Goal: Task Accomplishment & Management: Use online tool/utility

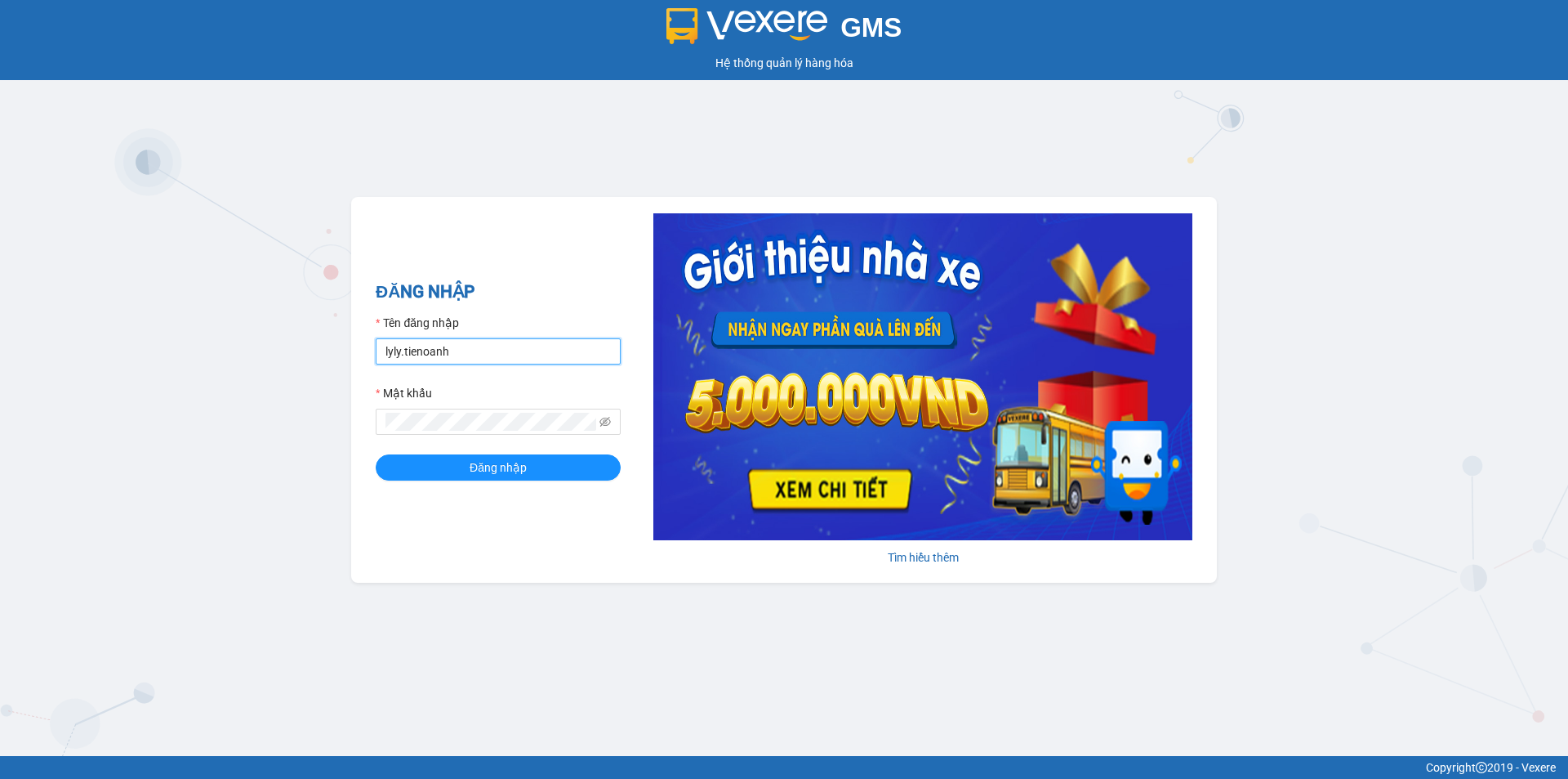
click at [476, 357] on input "lyly.tienoanh" at bounding box center [498, 351] width 245 height 26
type input "thuytran.tienoanh"
click at [454, 469] on button "Đăng nhập" at bounding box center [498, 467] width 245 height 26
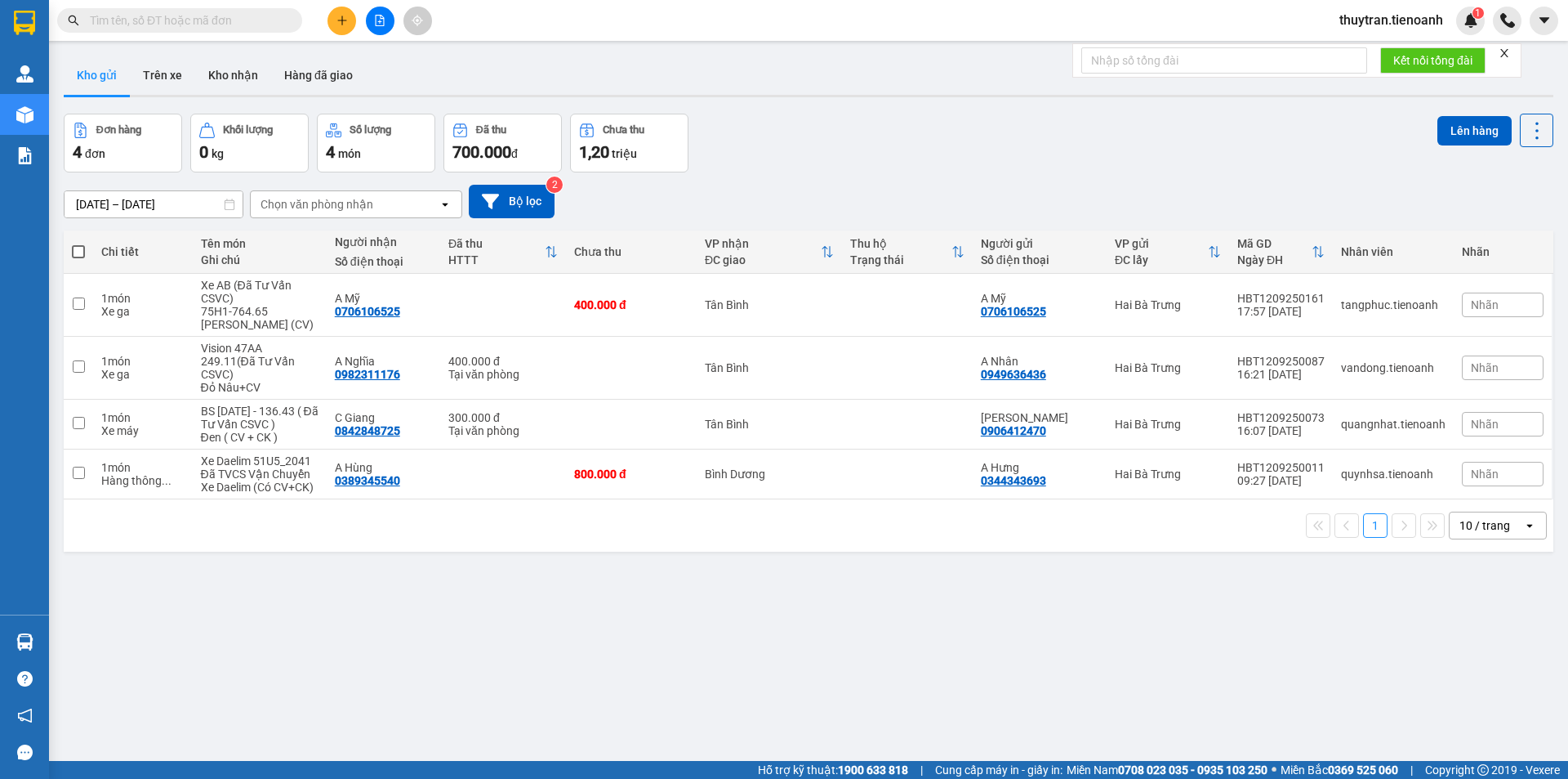
paste input "TB1209250080"
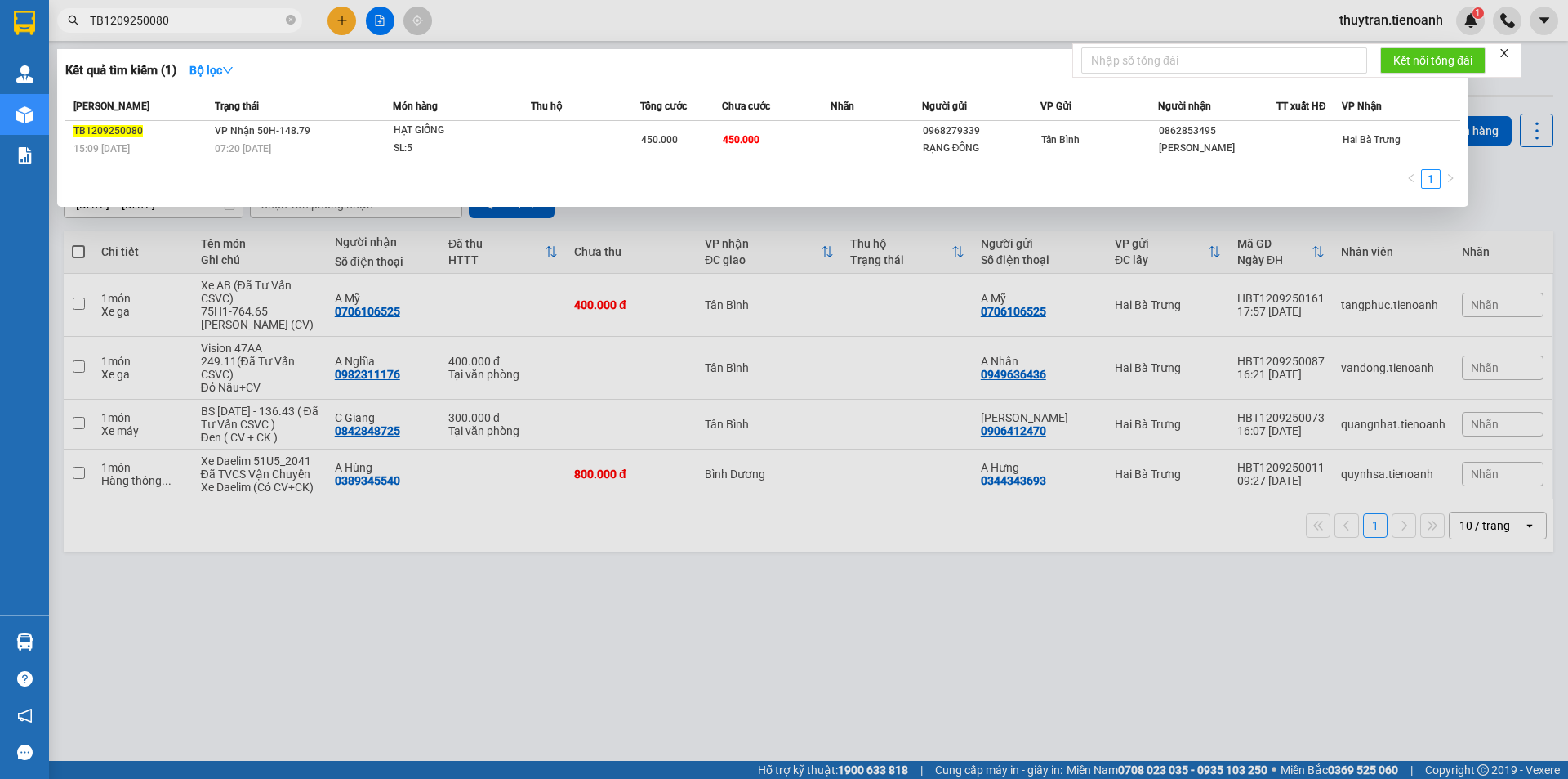
type input "TB1209250080"
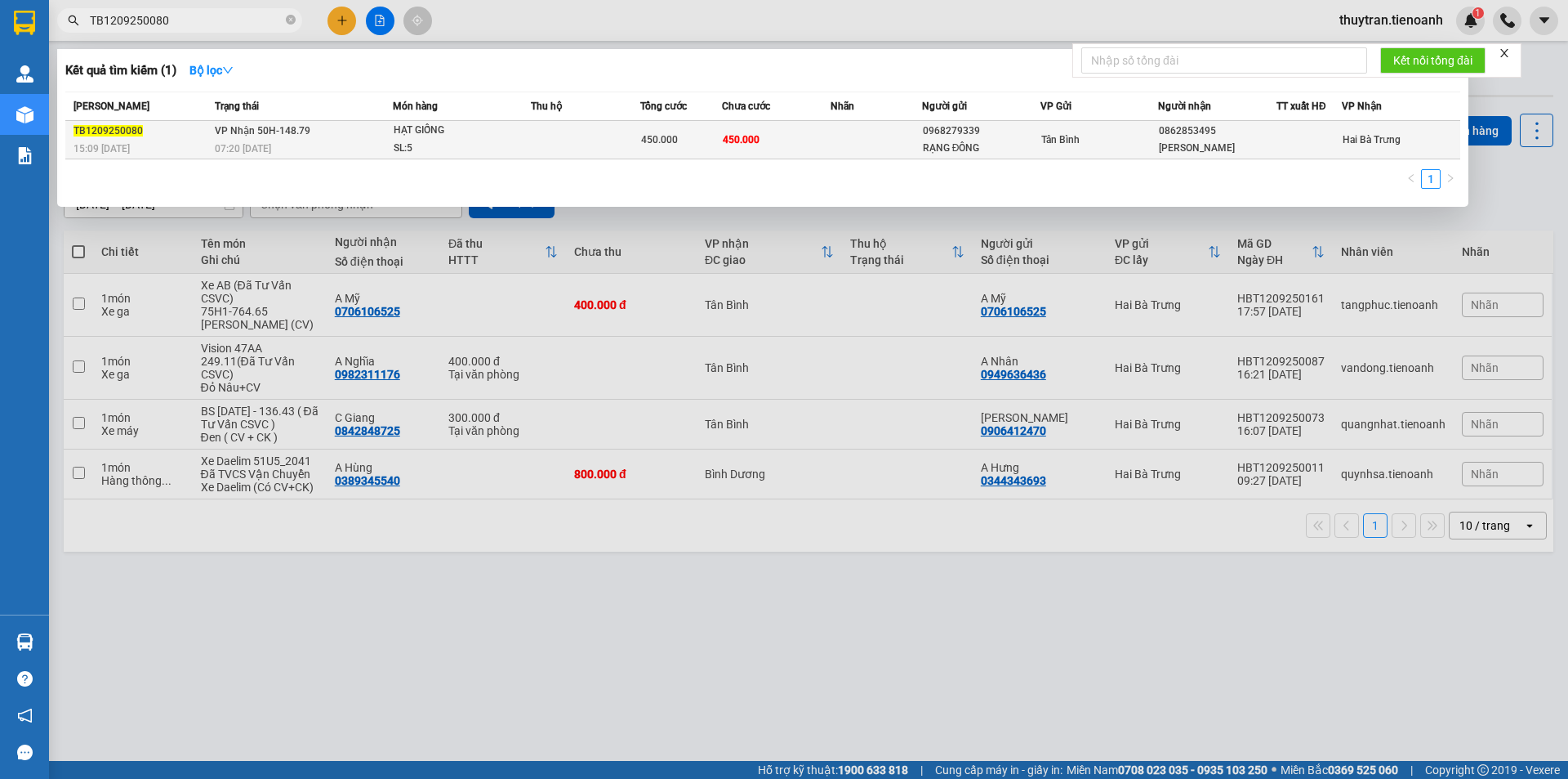
click at [591, 134] on td at bounding box center [585, 139] width 110 height 39
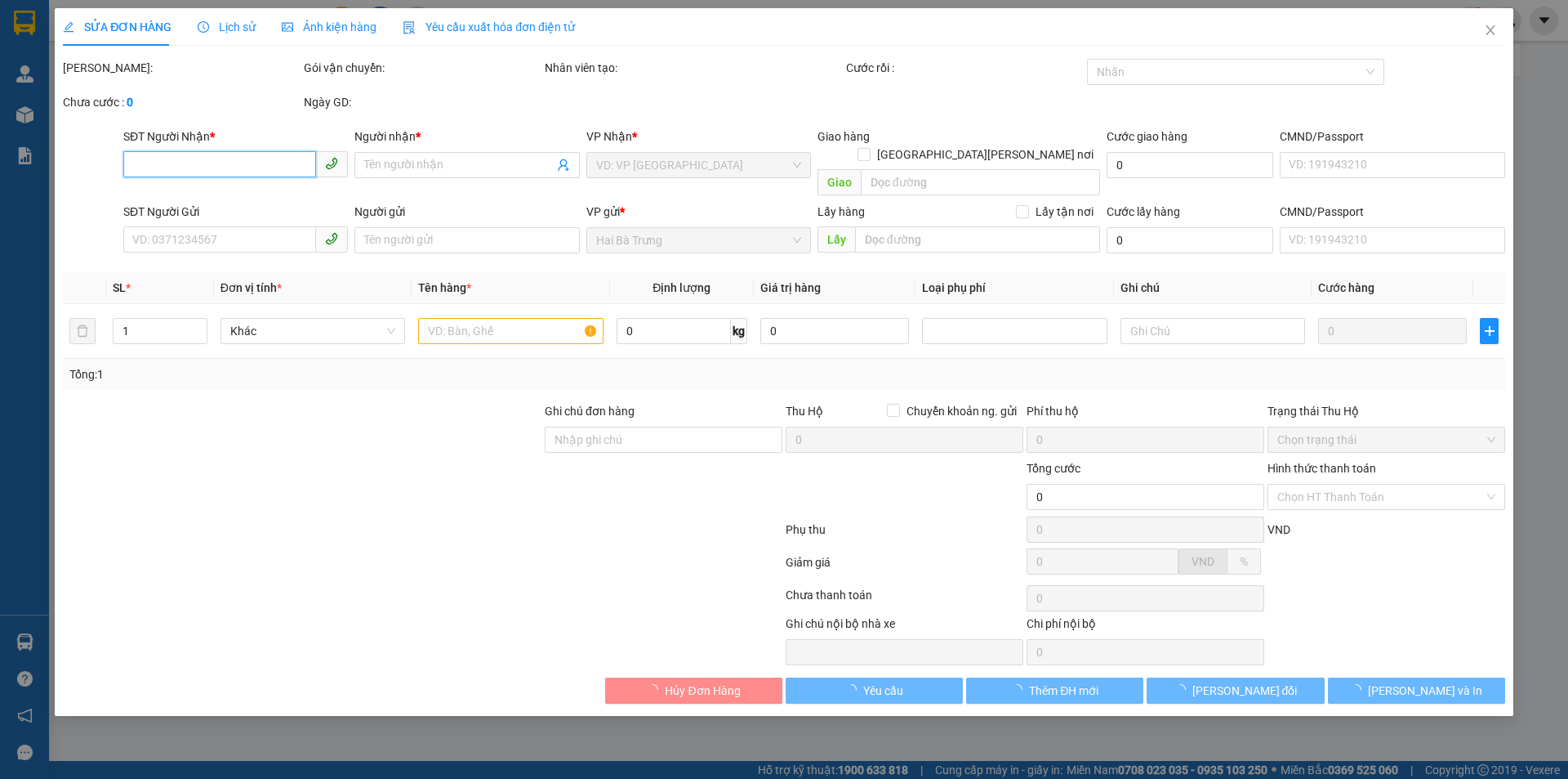
type input "0862853495"
type input "[PERSON_NAME]"
type input "0968279339"
type input "RẠNG ĐÔNG"
type input "450.000"
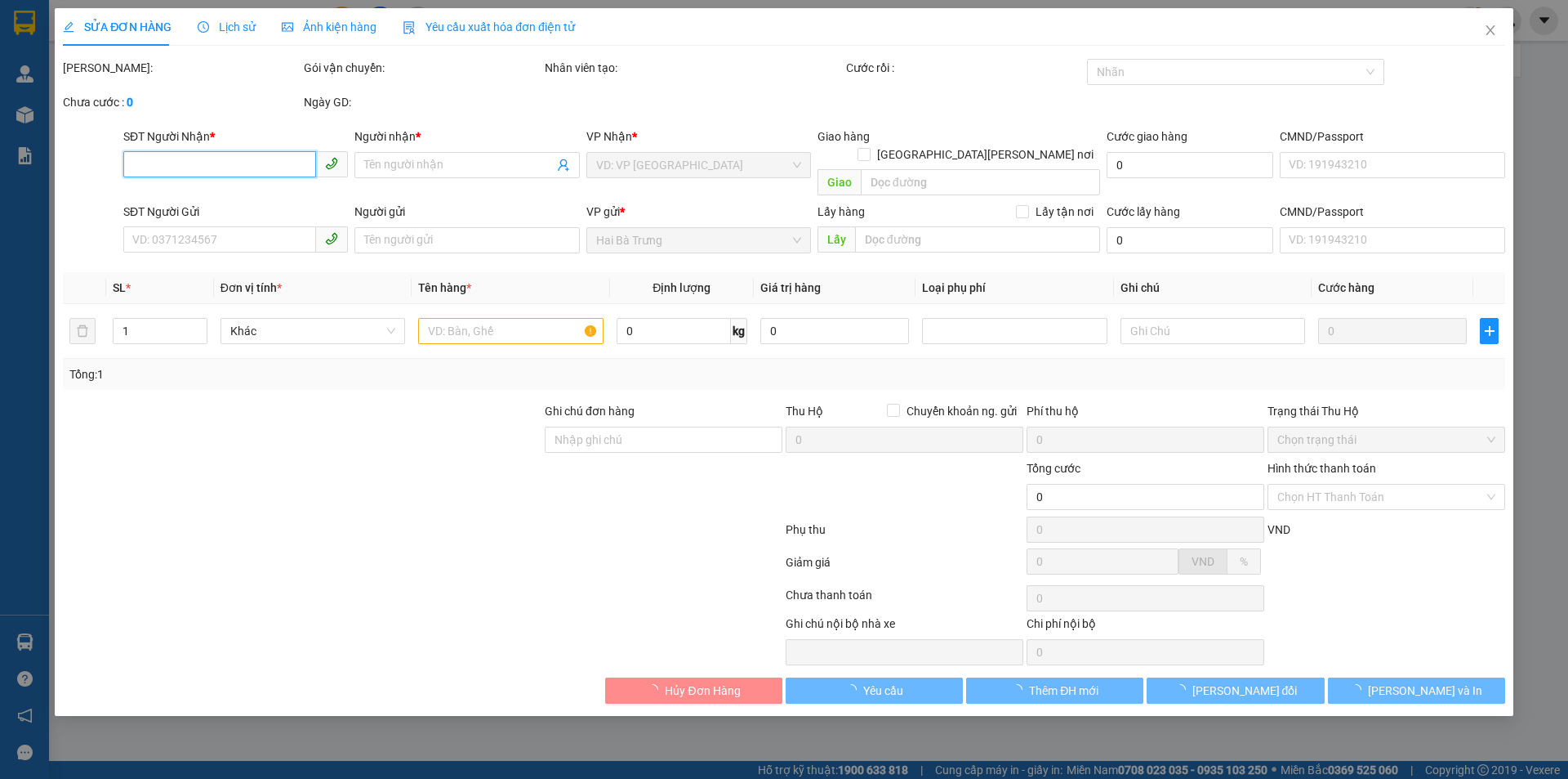
type input "450.000"
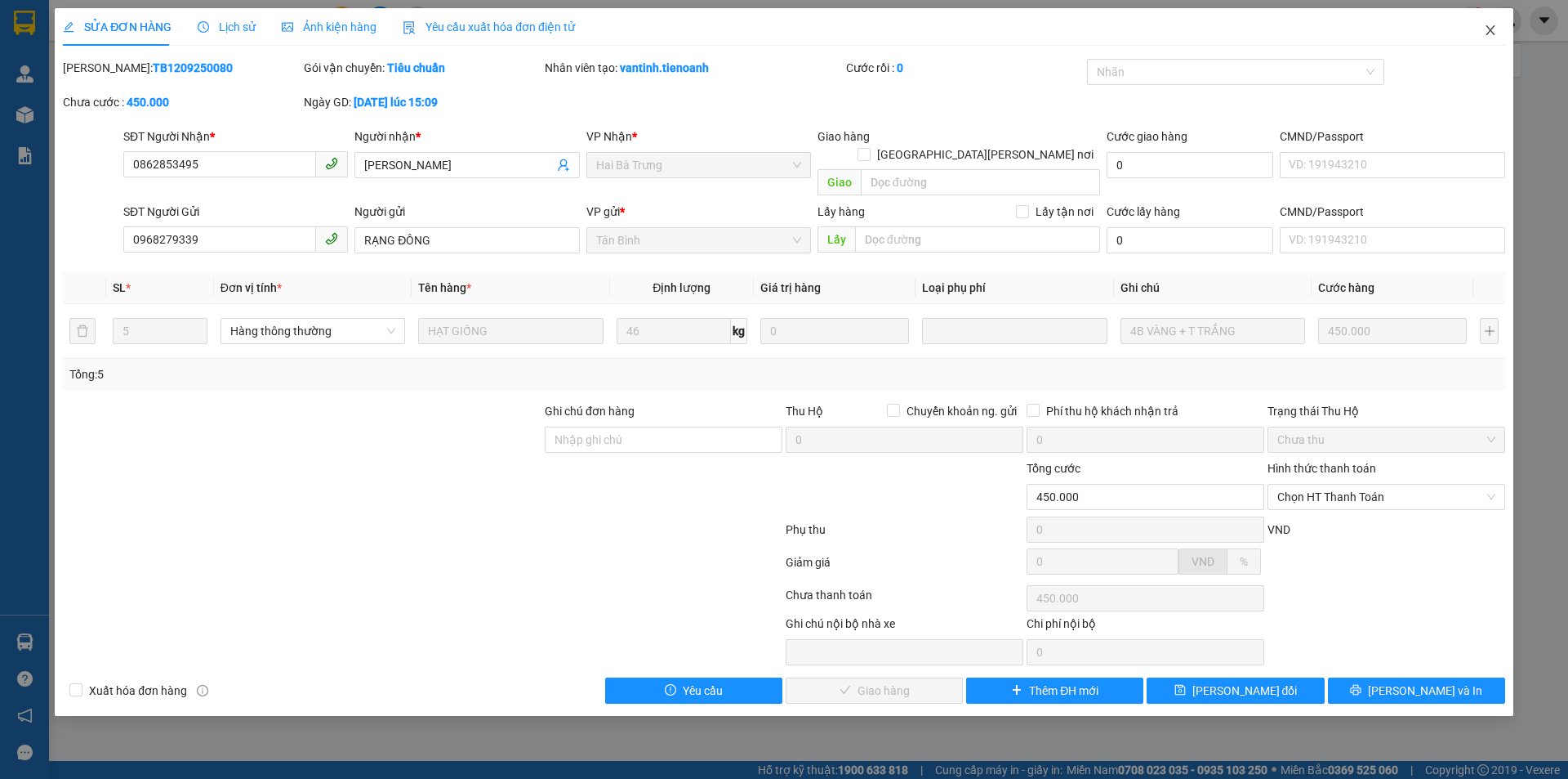
drag, startPoint x: 1486, startPoint y: 37, endPoint x: 520, endPoint y: 0, distance: 966.7
click at [1486, 36] on icon "close" at bounding box center [1490, 30] width 13 height 13
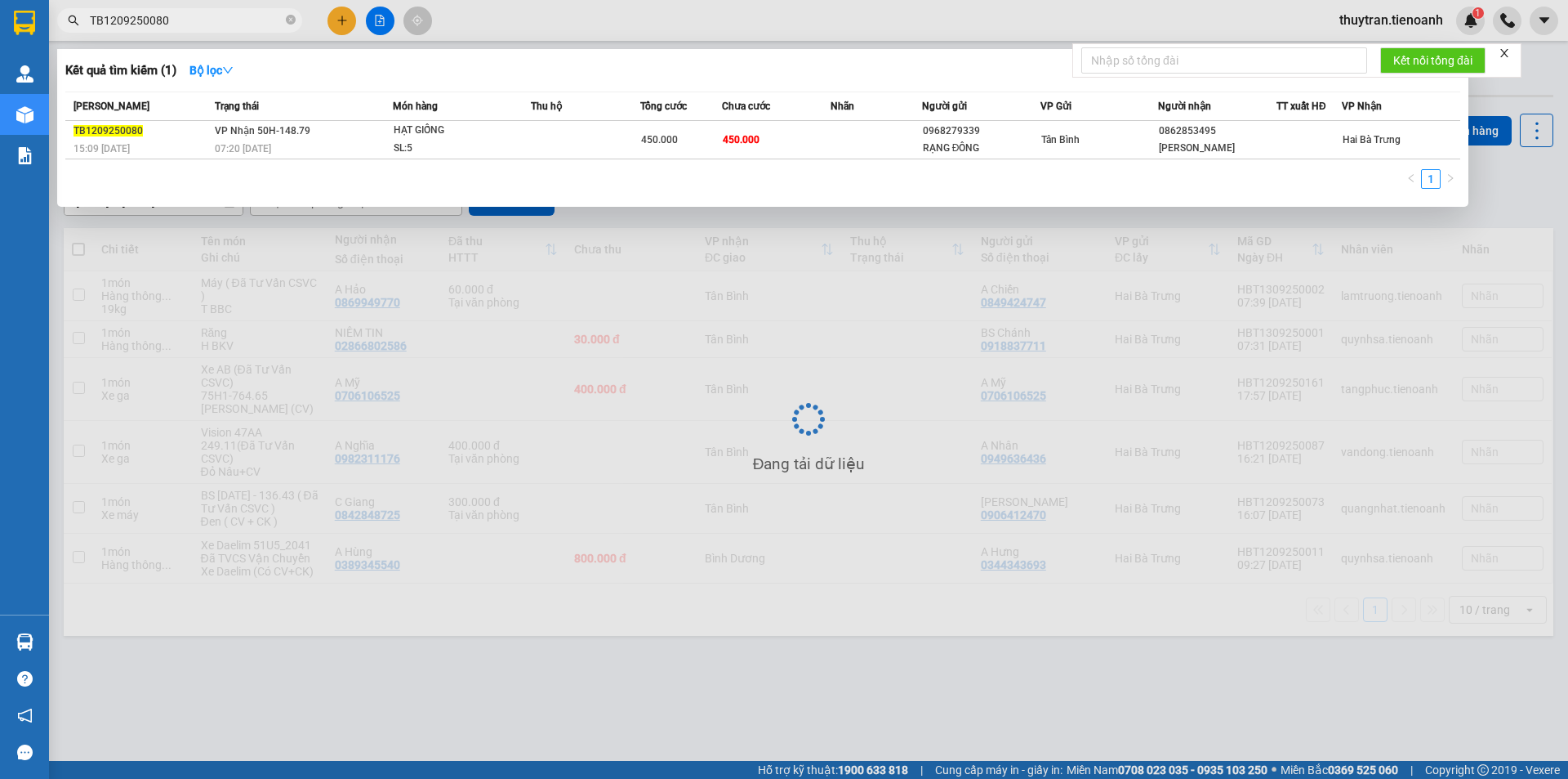
click at [195, 25] on input "TB1209250080" at bounding box center [186, 21] width 193 height 18
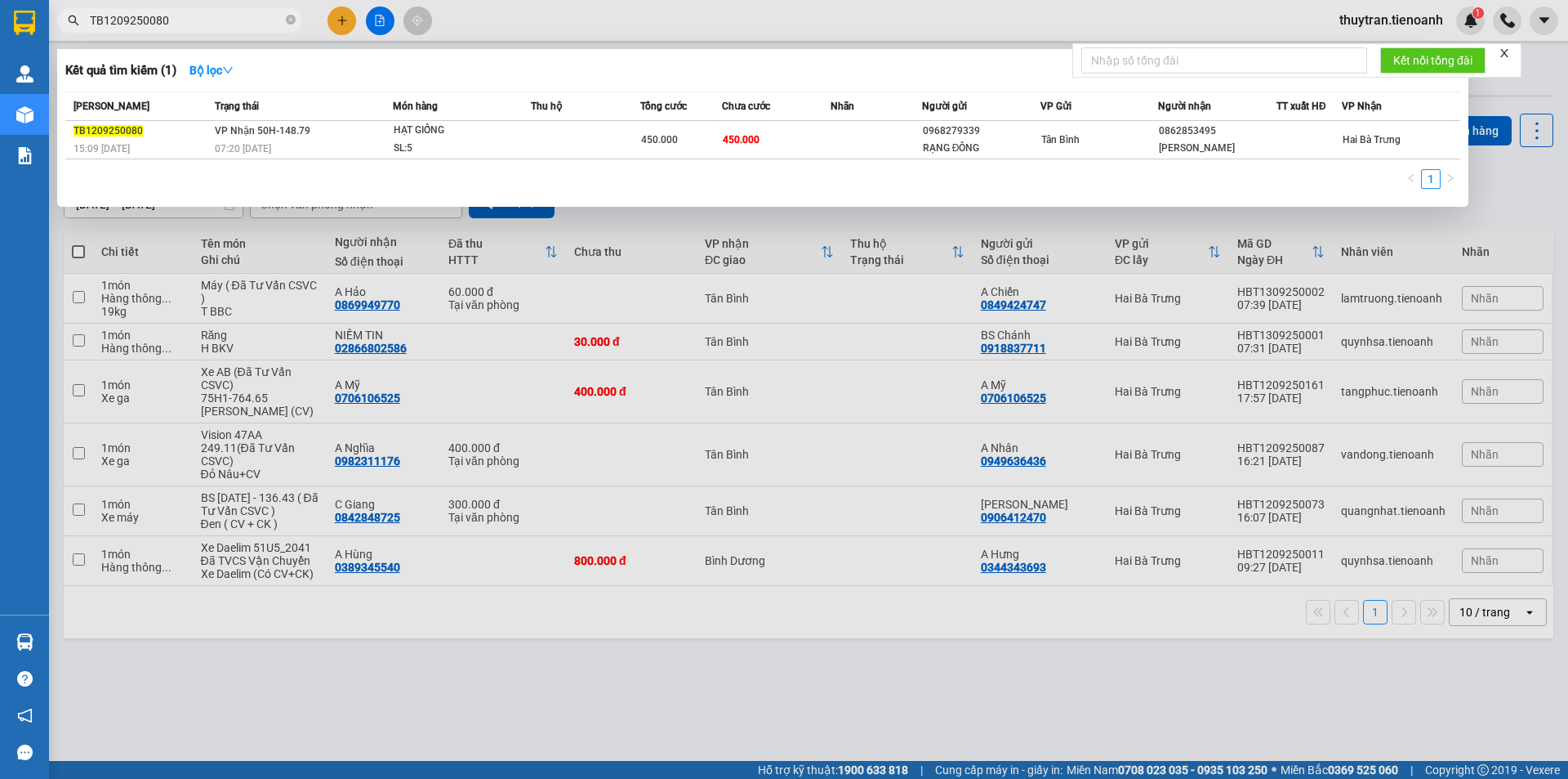
click at [195, 25] on input "TB1209250080" at bounding box center [186, 21] width 193 height 18
paste input "0862853495"
click at [177, 26] on input "0862853495" at bounding box center [186, 21] width 193 height 18
paste input "905156899"
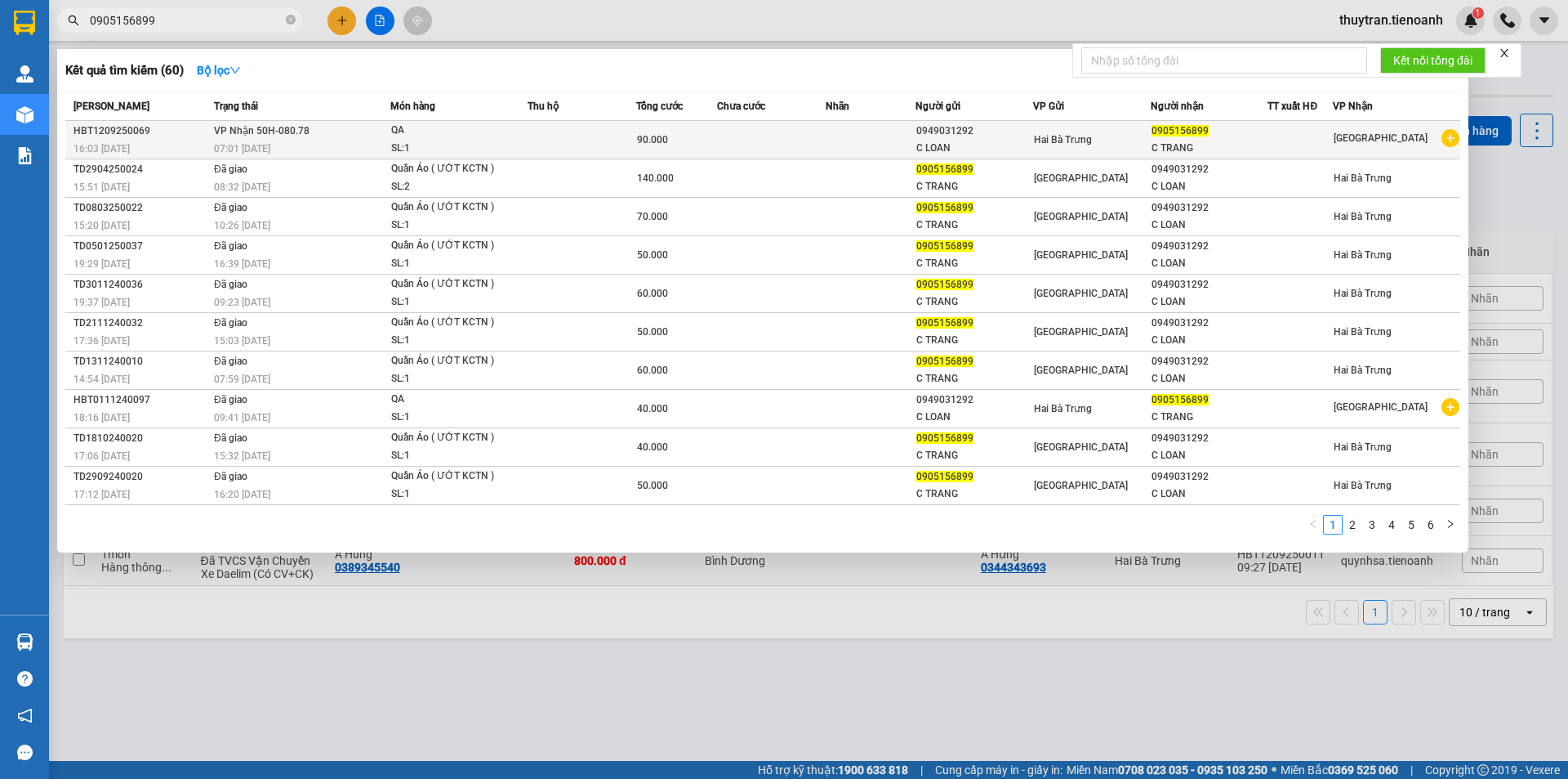
type input "0905156899"
click at [477, 138] on div "QA" at bounding box center [453, 130] width 123 height 18
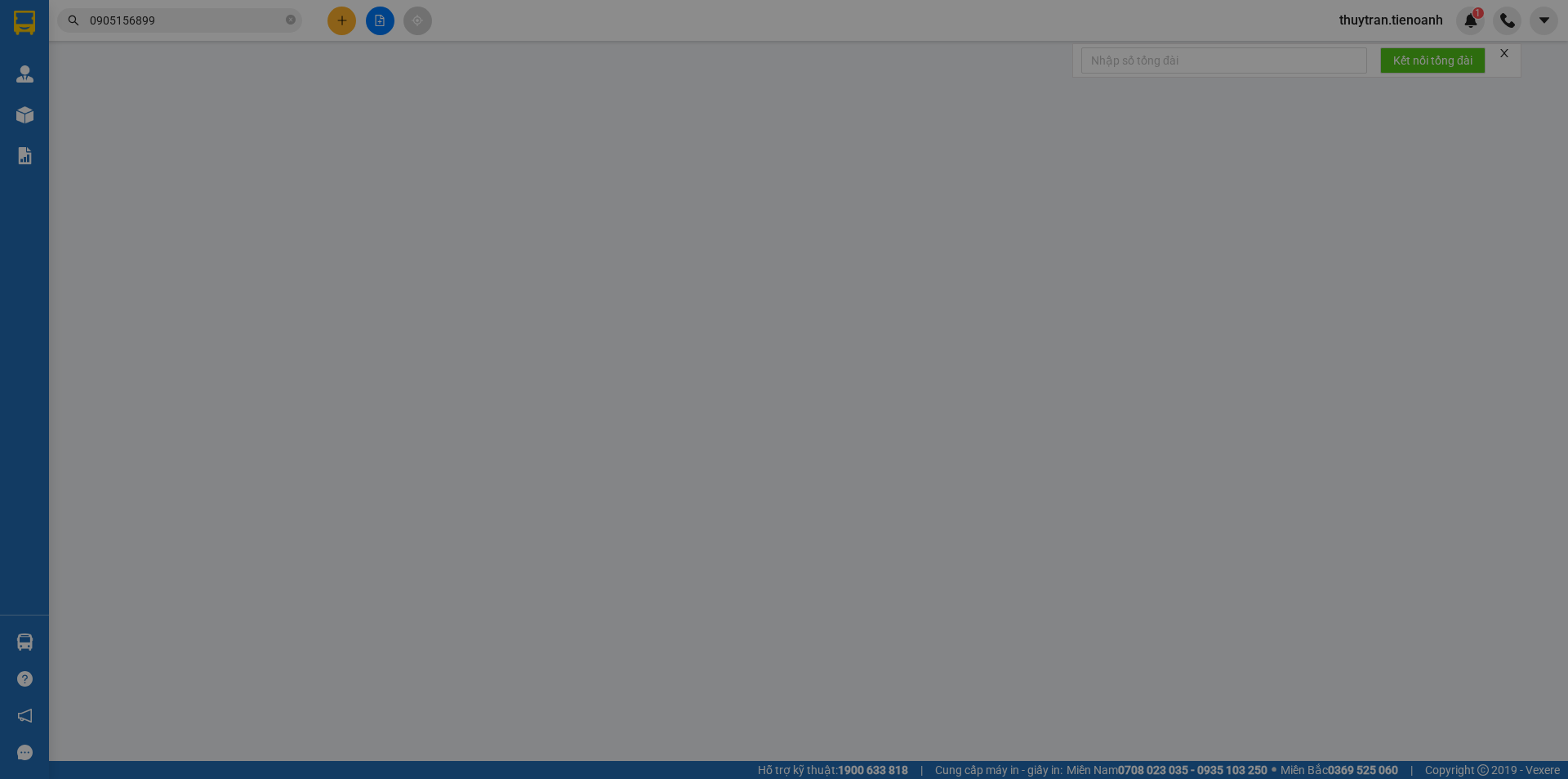
type input "0905156899"
type input "C TRANG"
type input "0949031292"
type input "C LOAN"
type input "90.000"
